Goal: Information Seeking & Learning: Learn about a topic

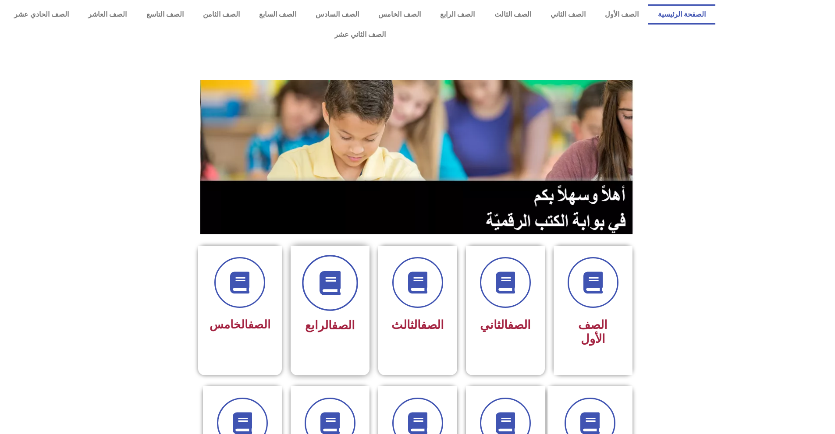
click at [335, 280] on span at bounding box center [330, 283] width 56 height 56
click at [424, 271] on icon at bounding box center [417, 283] width 24 height 24
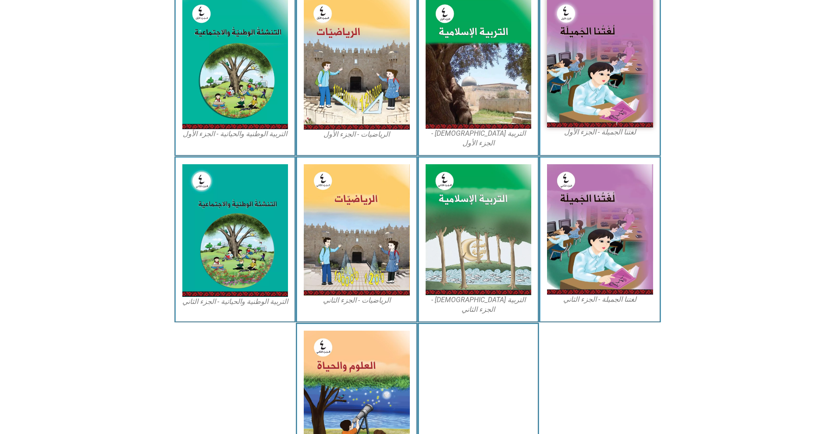
scroll to position [286, 0]
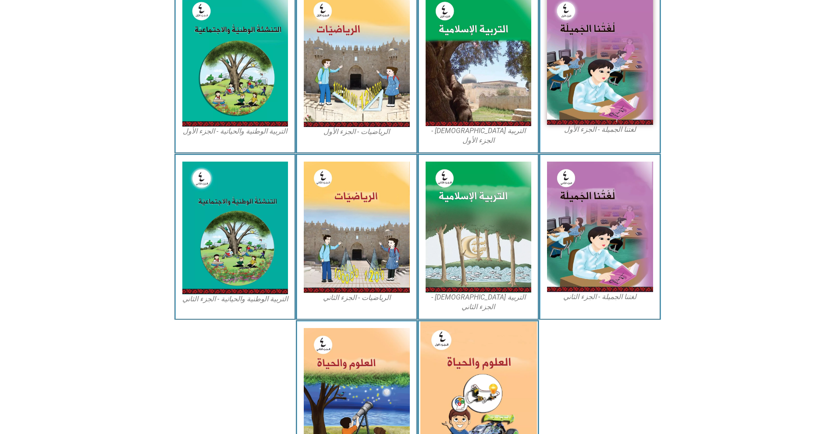
click at [445, 339] on img at bounding box center [478, 394] width 117 height 145
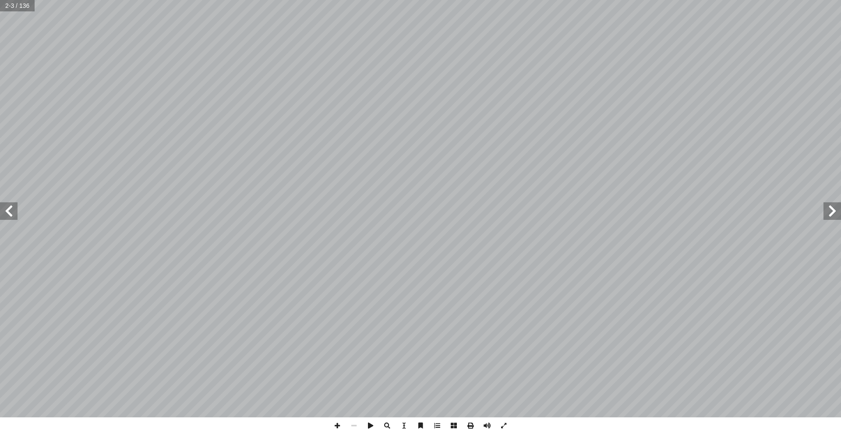
click at [9, 214] on span at bounding box center [9, 211] width 18 height 18
click at [6, 213] on span at bounding box center [9, 211] width 18 height 18
click at [6, 214] on span at bounding box center [9, 211] width 18 height 18
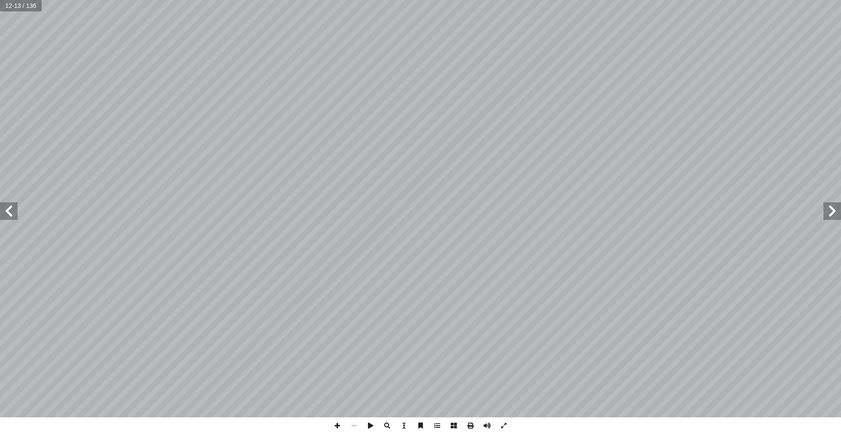
click at [838, 216] on span at bounding box center [833, 211] width 18 height 18
drag, startPoint x: 827, startPoint y: 219, endPoint x: 830, endPoint y: 216, distance: 5.3
click at [827, 217] on span at bounding box center [833, 211] width 18 height 18
click at [829, 212] on span at bounding box center [833, 211] width 18 height 18
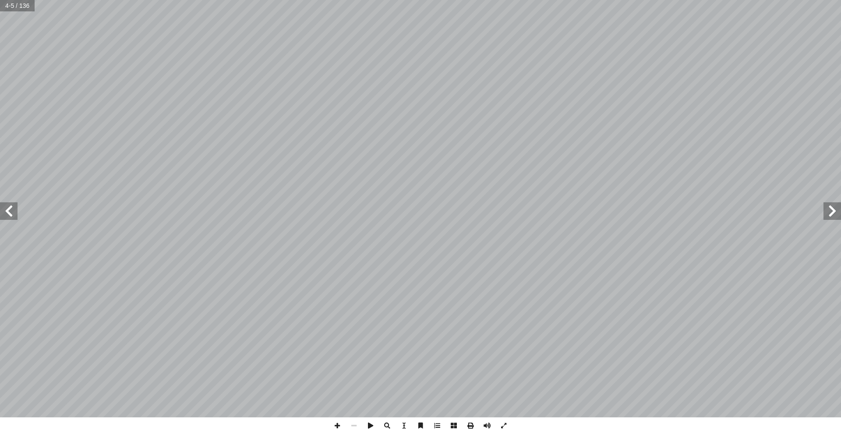
click at [4, 212] on span at bounding box center [9, 211] width 18 height 18
click at [7, 212] on span at bounding box center [9, 211] width 18 height 18
click at [11, 210] on span at bounding box center [9, 211] width 18 height 18
click at [838, 212] on span at bounding box center [833, 211] width 18 height 18
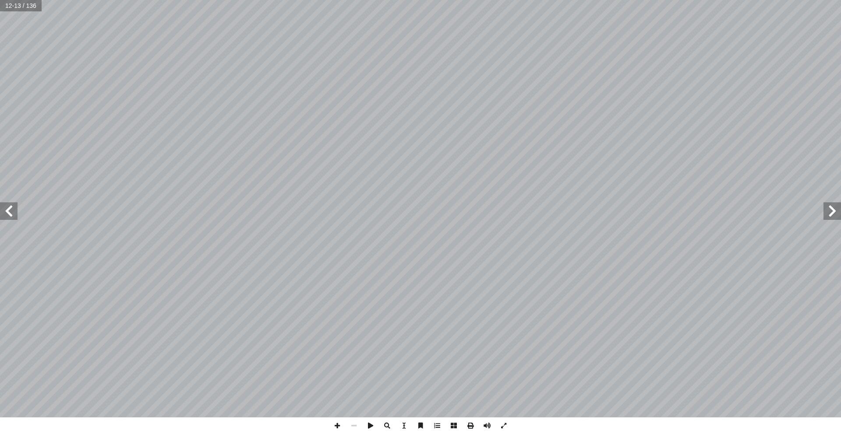
click at [838, 212] on span at bounding box center [833, 211] width 18 height 18
click at [7, 212] on span at bounding box center [9, 211] width 18 height 18
click at [14, 214] on span at bounding box center [9, 211] width 18 height 18
click at [14, 216] on span at bounding box center [9, 211] width 18 height 18
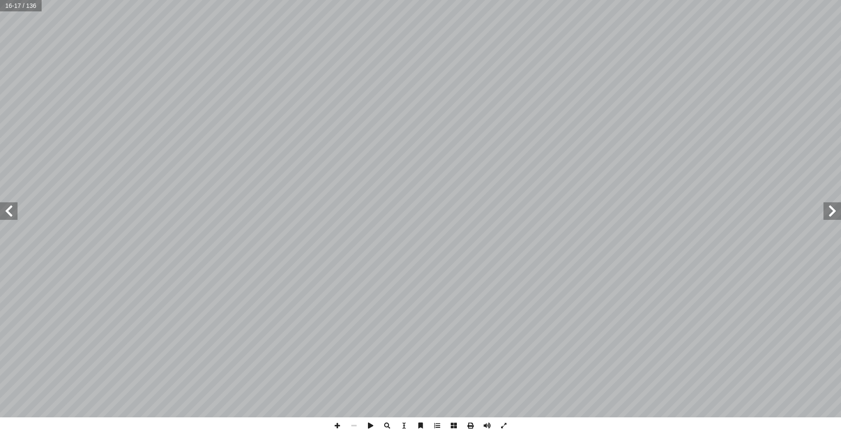
click at [14, 216] on span at bounding box center [9, 211] width 18 height 18
click at [836, 217] on span at bounding box center [833, 211] width 18 height 18
click at [835, 217] on span at bounding box center [833, 211] width 18 height 18
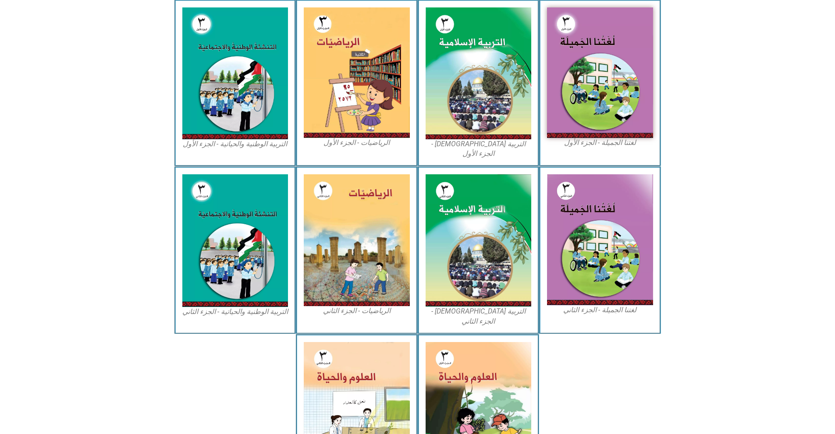
scroll to position [272, 0]
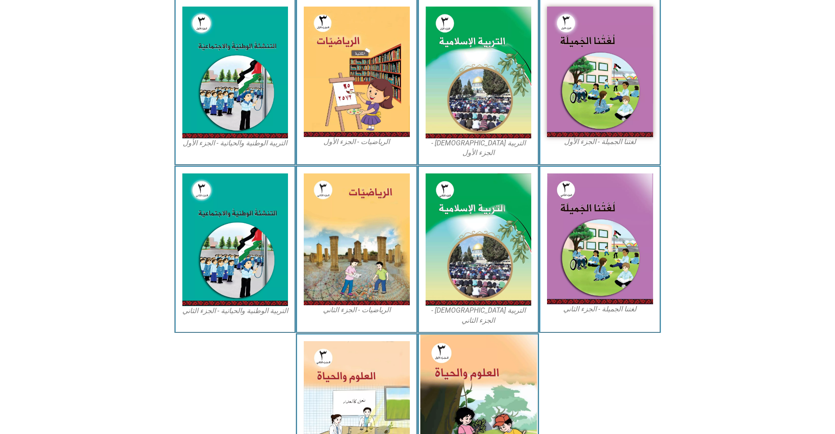
click at [456, 352] on img at bounding box center [478, 407] width 117 height 145
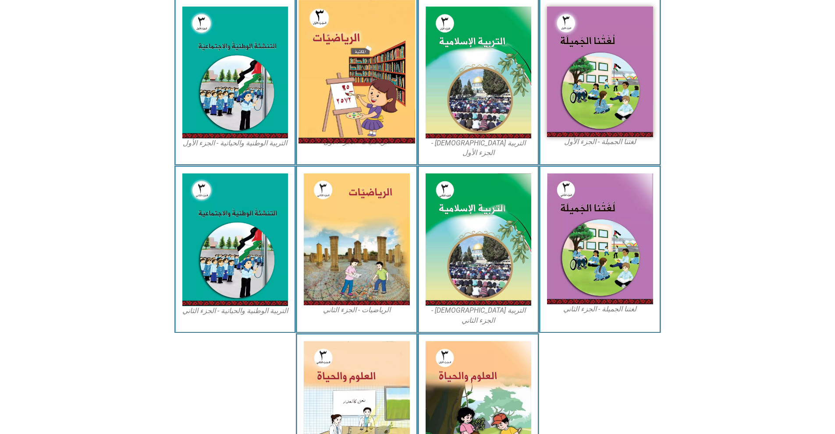
click at [340, 41] on img at bounding box center [356, 72] width 117 height 144
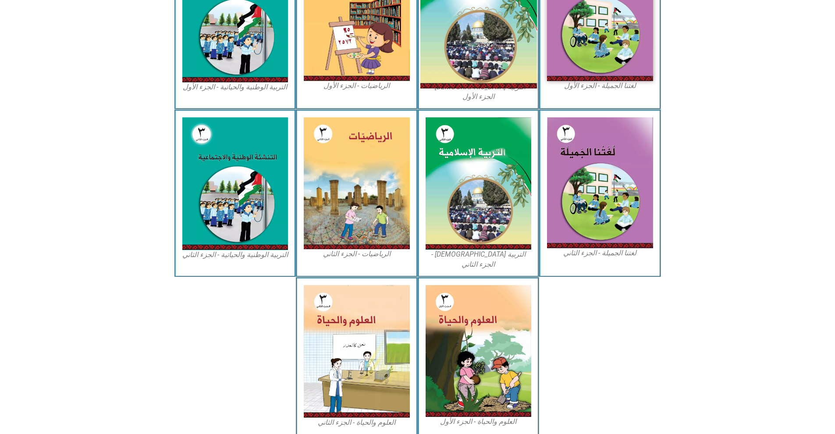
scroll to position [0, 0]
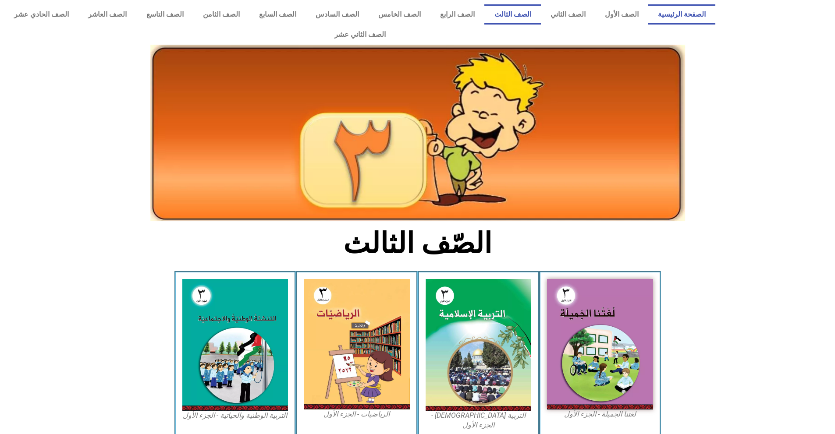
click at [679, 11] on link "الصفحة الرئيسية" at bounding box center [681, 14] width 67 height 20
